Goal: Information Seeking & Learning: Learn about a topic

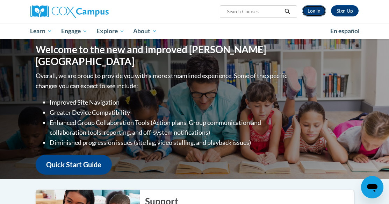
click at [316, 11] on link "Log In" at bounding box center [314, 10] width 24 height 11
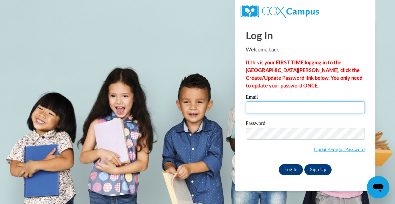
type input "hmorgan@cambridge.k12.wi.us"
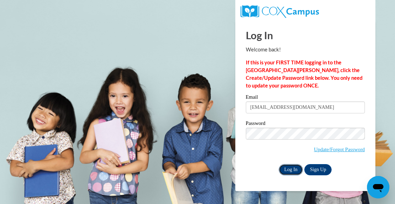
click at [288, 170] on input "Log In" at bounding box center [290, 169] width 24 height 11
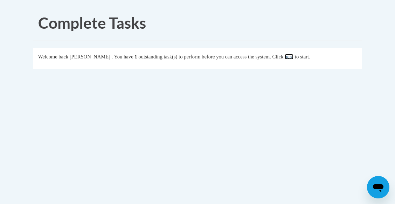
click at [293, 57] on link "here" at bounding box center [288, 57] width 9 height 6
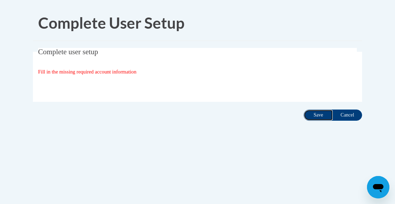
click at [314, 117] on input "Save" at bounding box center [317, 114] width 29 height 11
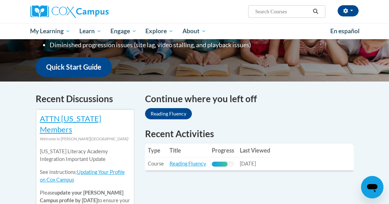
scroll to position [175, 0]
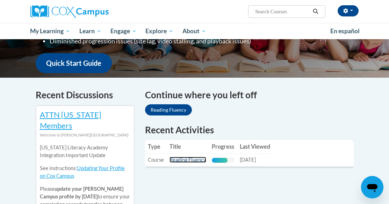
click at [186, 161] on link "Reading Fluency" at bounding box center [188, 160] width 37 height 6
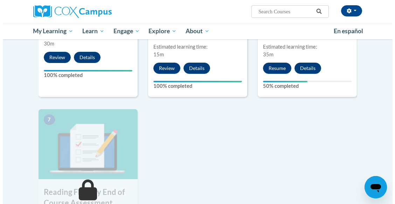
scroll to position [385, 0]
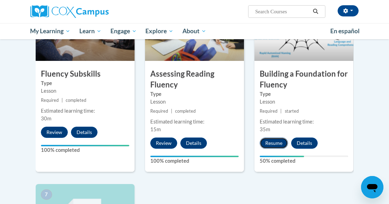
click at [275, 143] on button "Resume" at bounding box center [274, 142] width 28 height 11
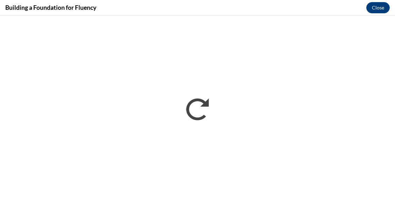
scroll to position [0, 0]
